Goal: Register for event/course

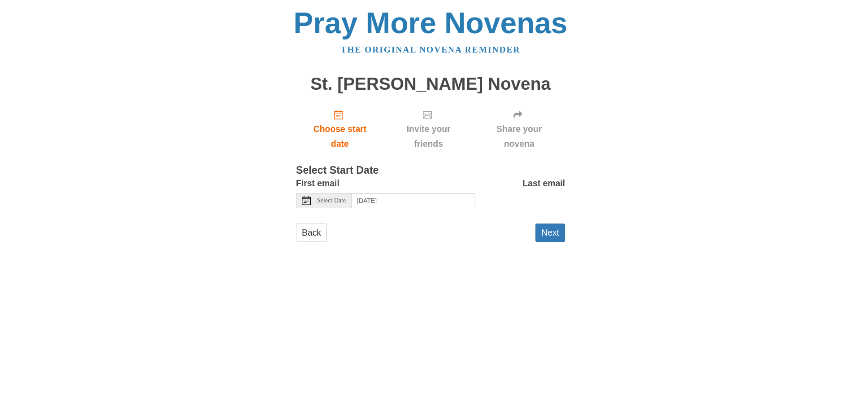
click at [304, 200] on icon at bounding box center [306, 200] width 9 height 9
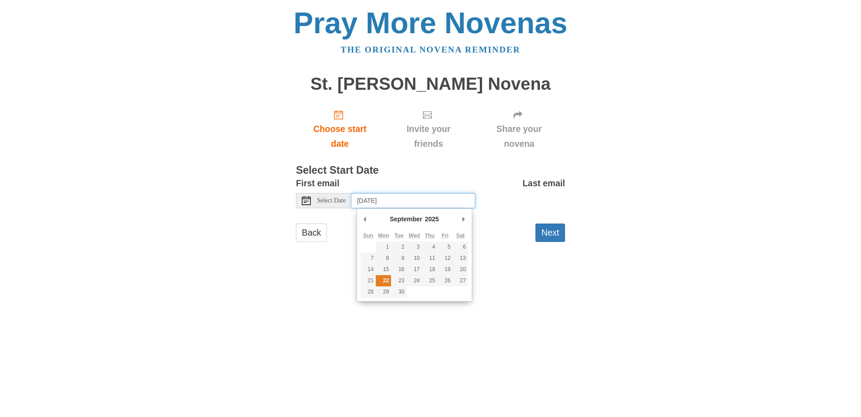
type input "[DATE]"
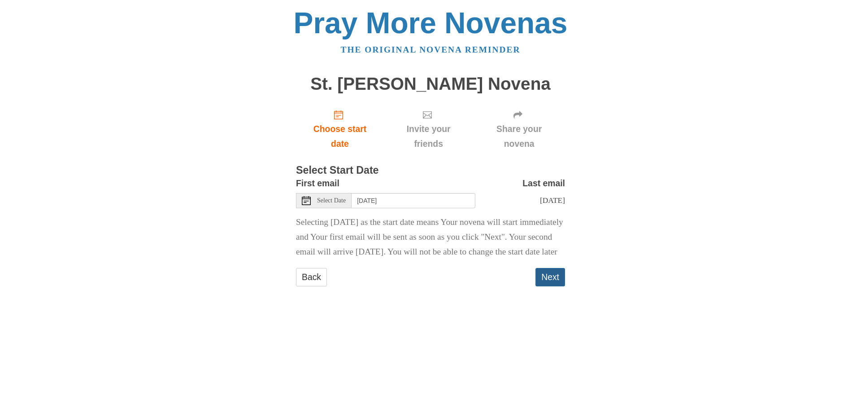
click at [552, 286] on button "Next" at bounding box center [551, 277] width 30 height 18
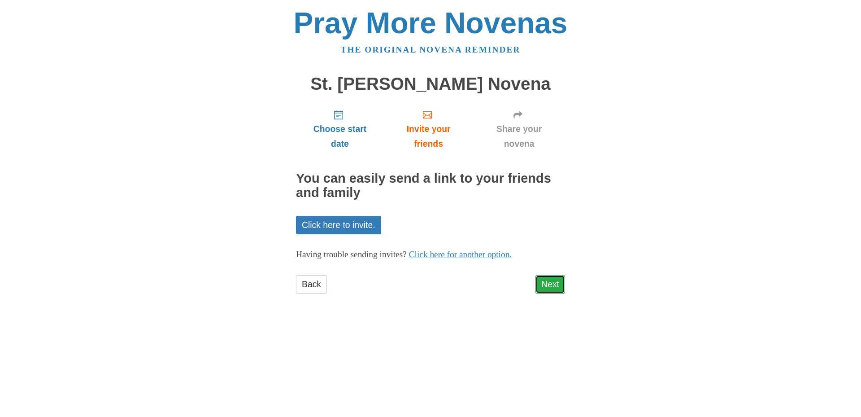
click at [548, 284] on link "Next" at bounding box center [551, 284] width 30 height 18
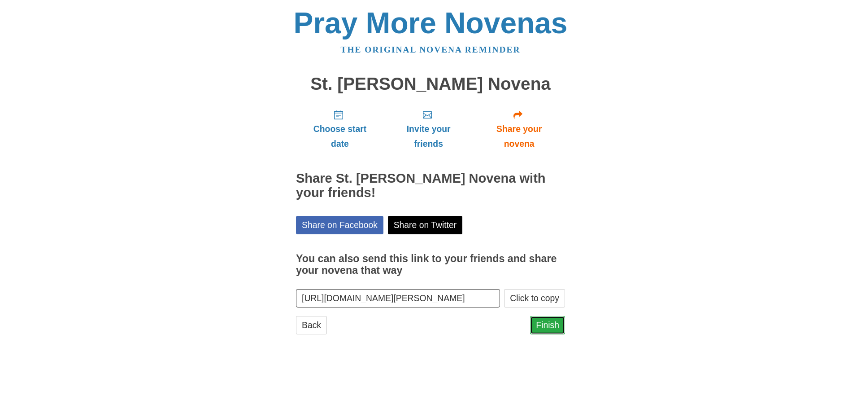
click at [547, 321] on link "Finish" at bounding box center [547, 325] width 35 height 18
